Goal: Navigation & Orientation: Locate item on page

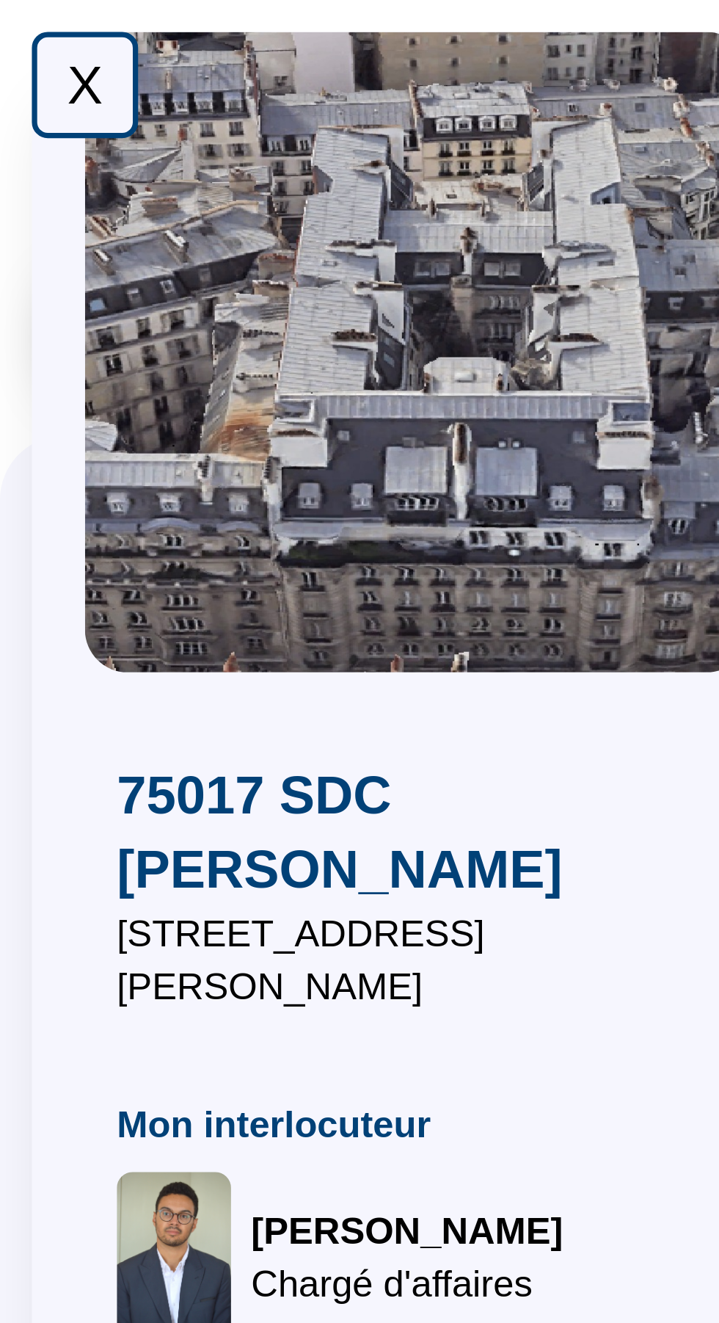
click at [29, 13] on div "X" at bounding box center [23, 23] width 29 height 29
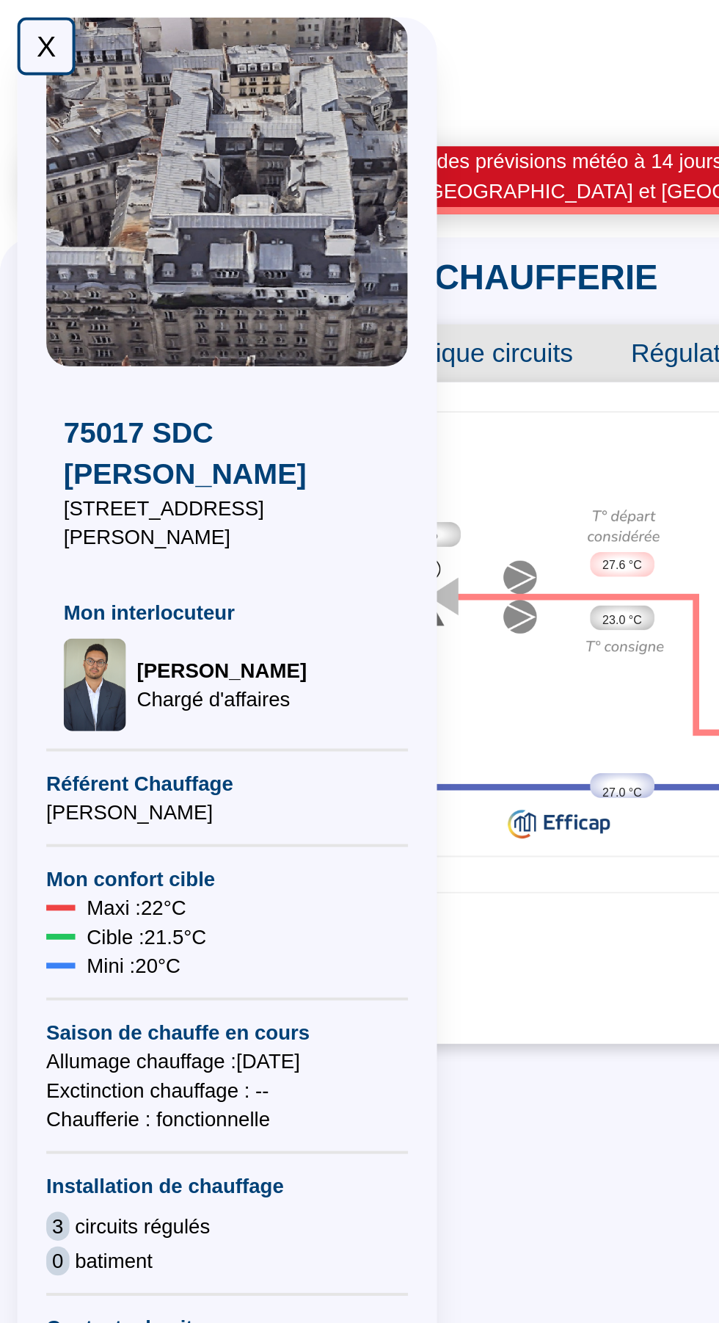
click at [19, 17] on div "X" at bounding box center [23, 23] width 29 height 29
click at [30, 21] on div "X" at bounding box center [23, 23] width 29 height 29
click at [26, 29] on div "X" at bounding box center [23, 23] width 29 height 29
click at [23, 26] on div "X" at bounding box center [23, 23] width 29 height 29
click at [18, 20] on div "X" at bounding box center [23, 23] width 29 height 29
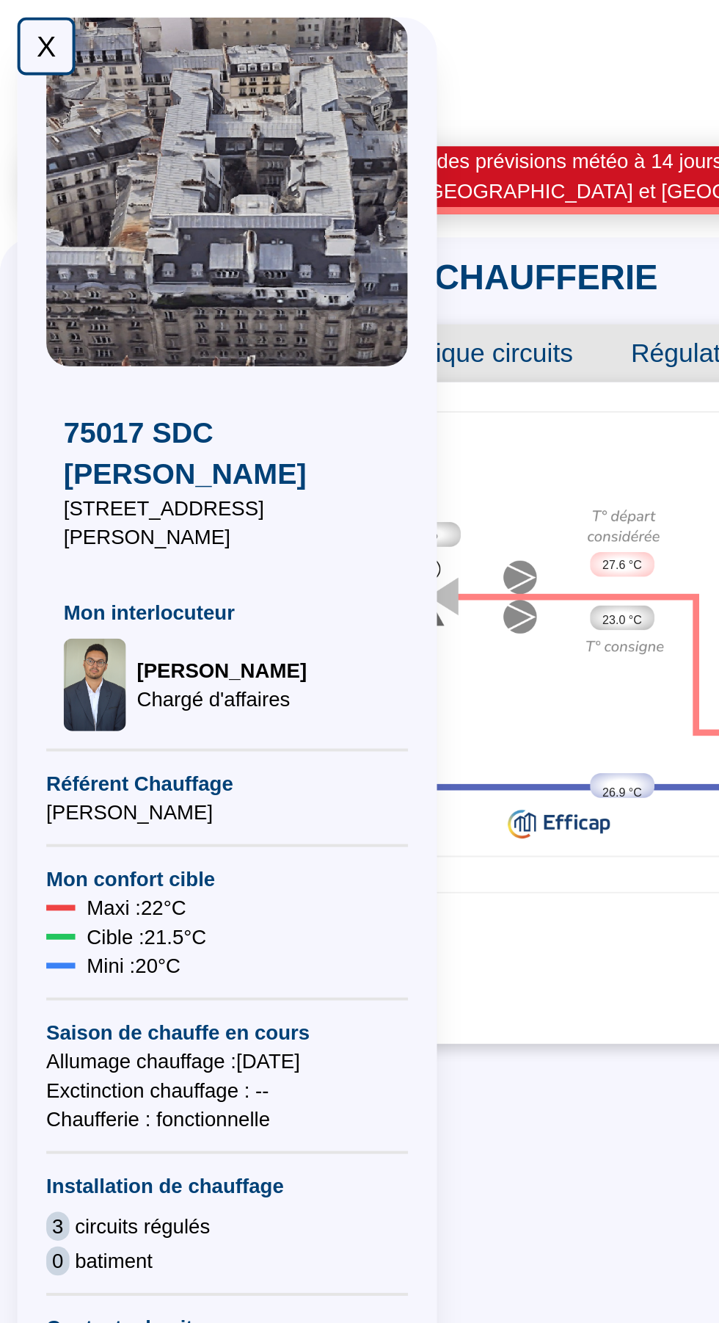
click at [17, 18] on div "X" at bounding box center [23, 23] width 29 height 29
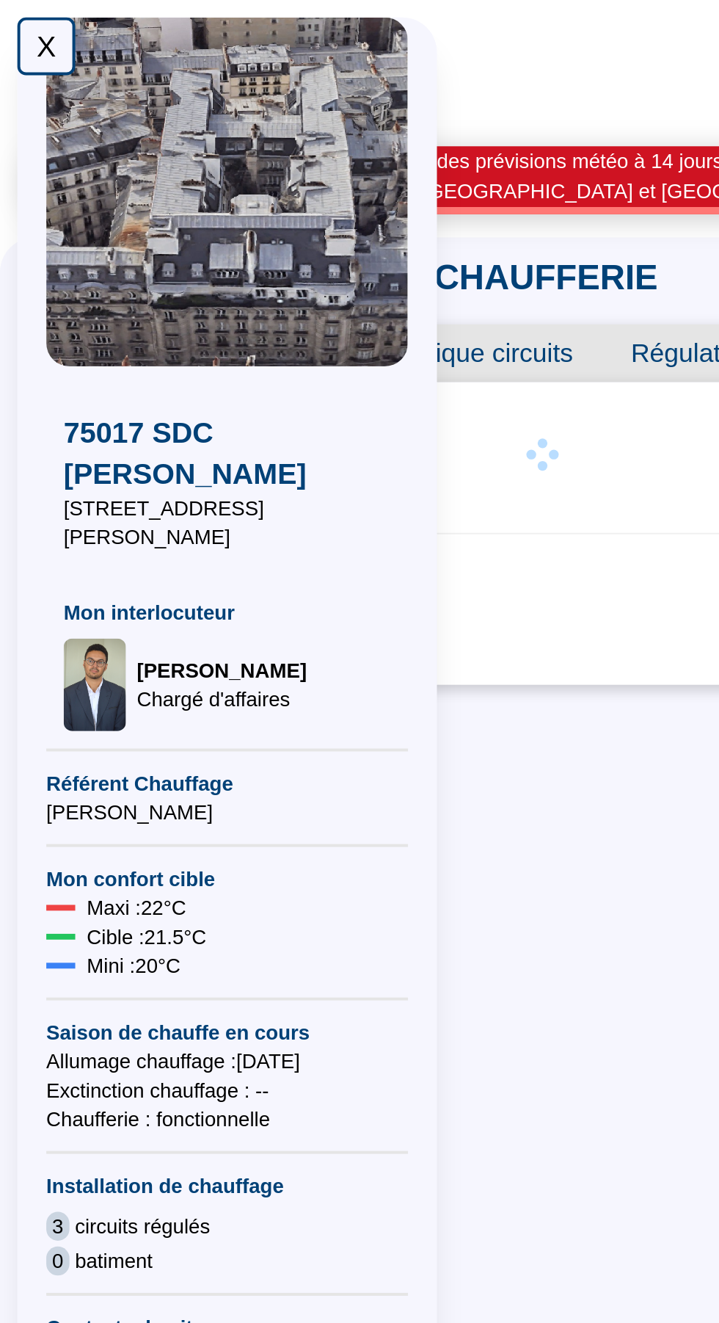
click at [18, 21] on div "X" at bounding box center [23, 23] width 29 height 29
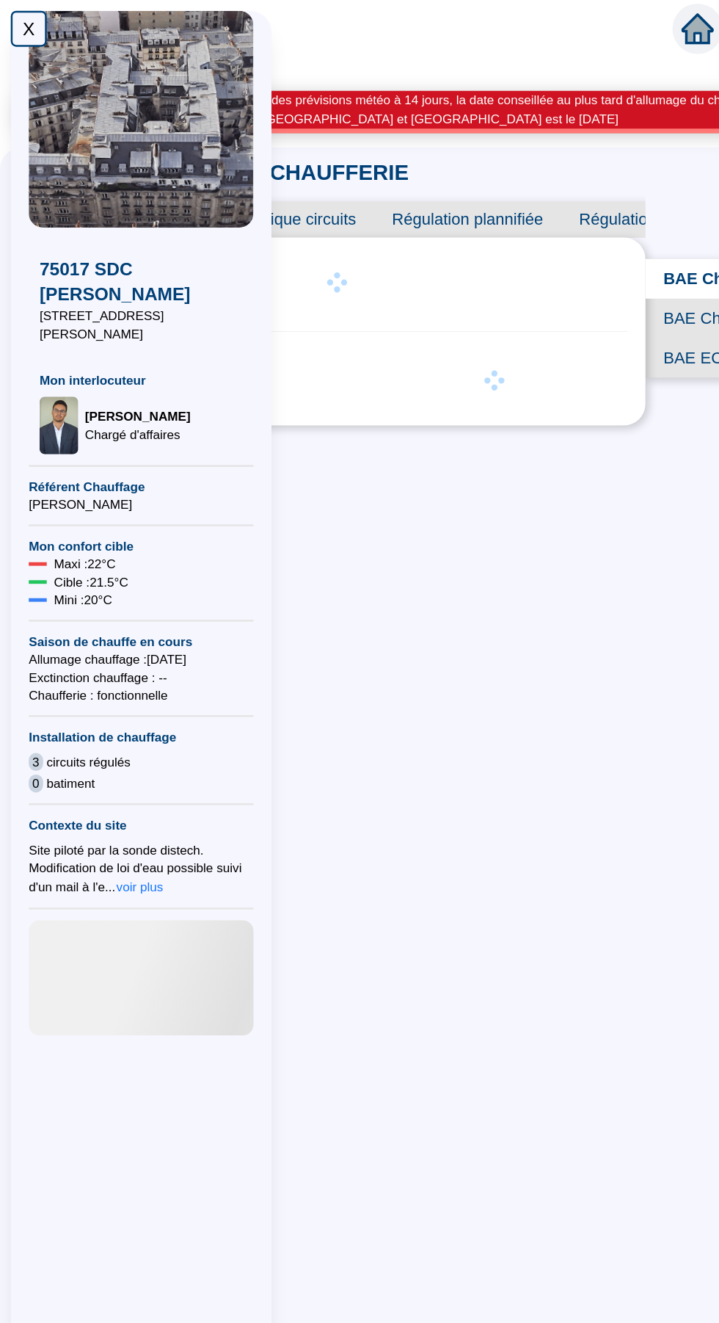
click at [9, 15] on div "X" at bounding box center [23, 23] width 29 height 29
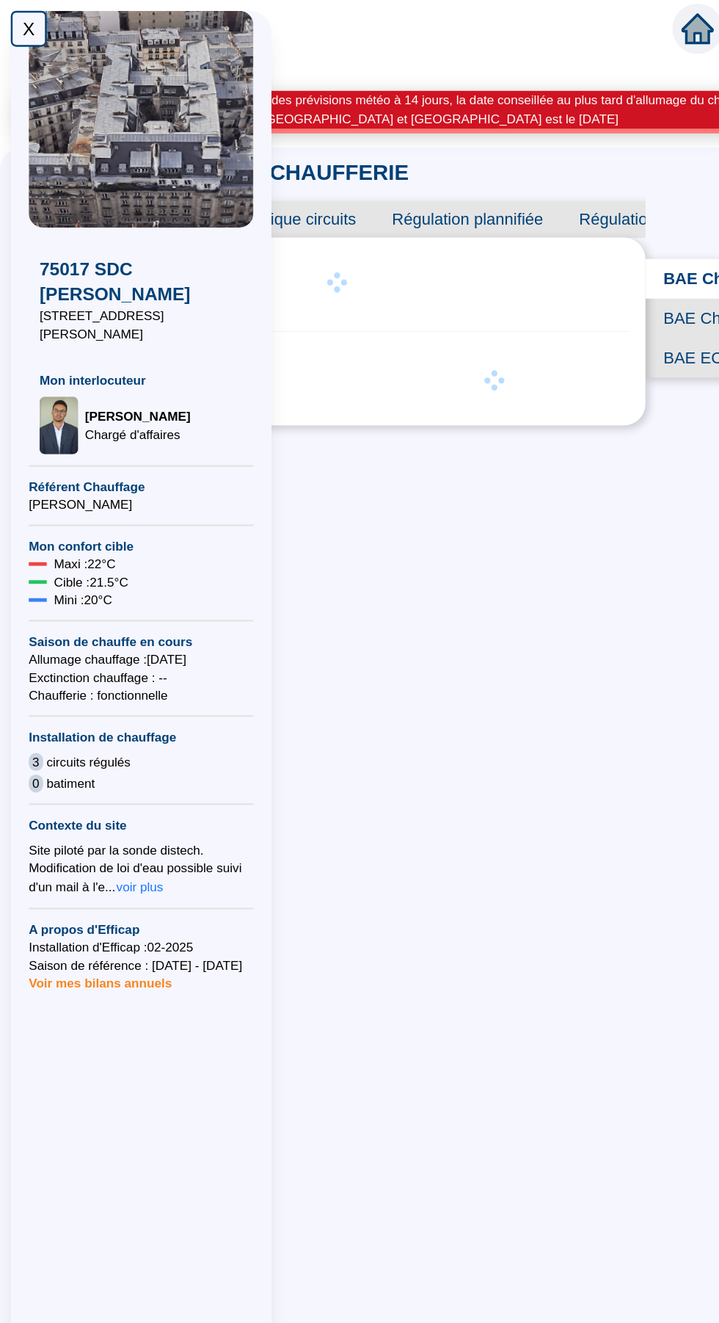
click at [23, 23] on div "X" at bounding box center [23, 23] width 29 height 29
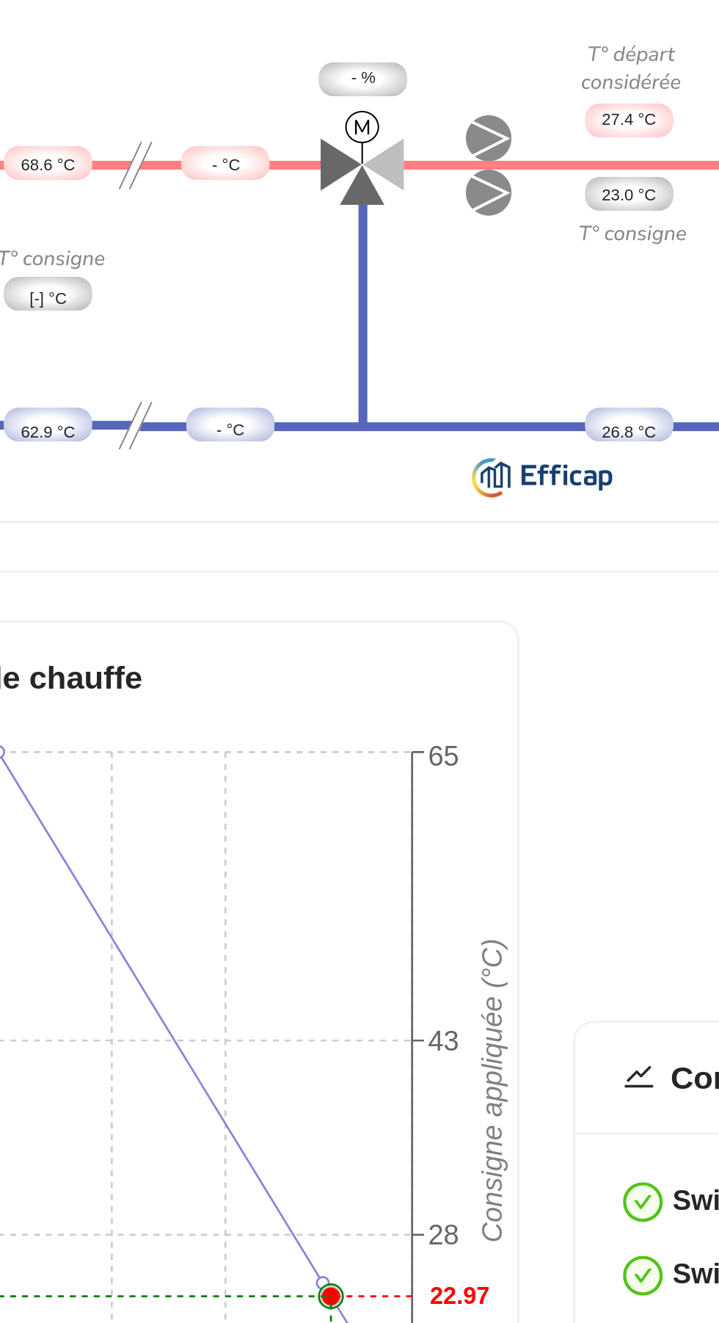
click at [346, 605] on div "Loi de chauffe -5.0 2.0 9.0 20.5 Température extérieure (°C) 13 28 43 65 Consig…" at bounding box center [275, 716] width 474 height 520
